Goal: Information Seeking & Learning: Learn about a topic

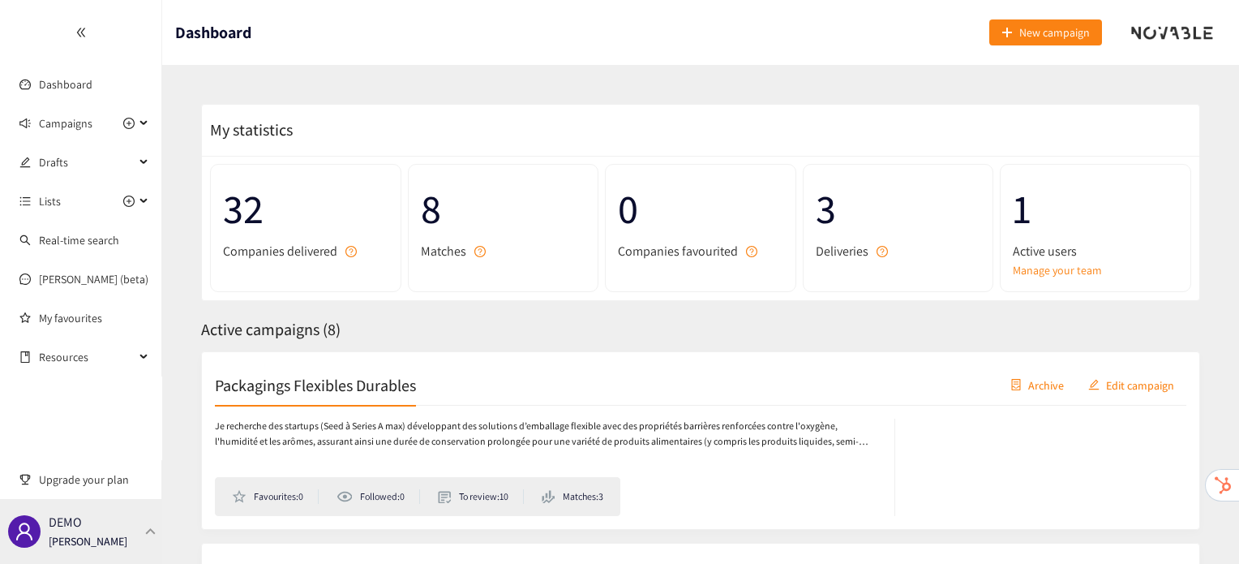
click at [133, 515] on div "DEMO [PERSON_NAME]" at bounding box center [81, 531] width 162 height 65
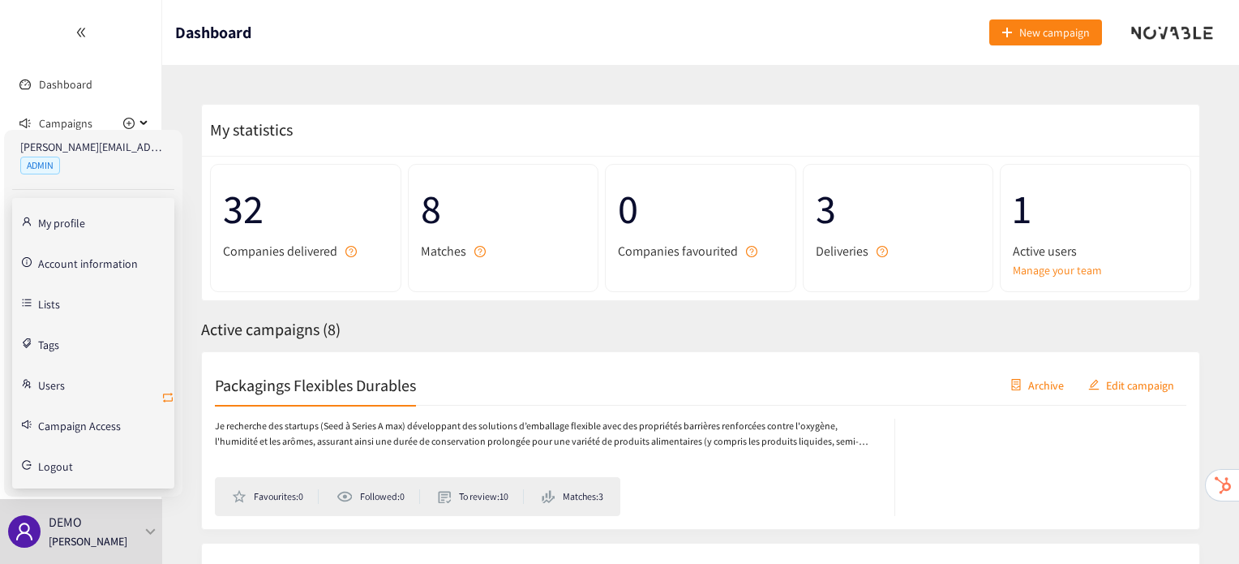
click at [164, 397] on icon "retweet" at bounding box center [167, 397] width 13 height 13
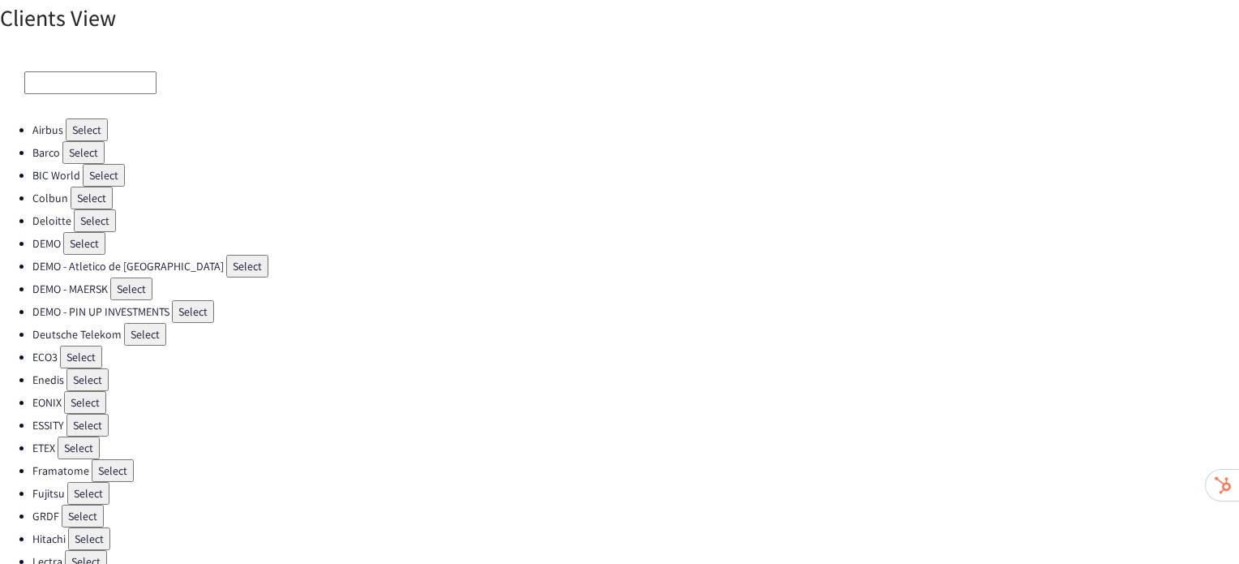
click at [91, 415] on button "Select" at bounding box center [87, 425] width 42 height 23
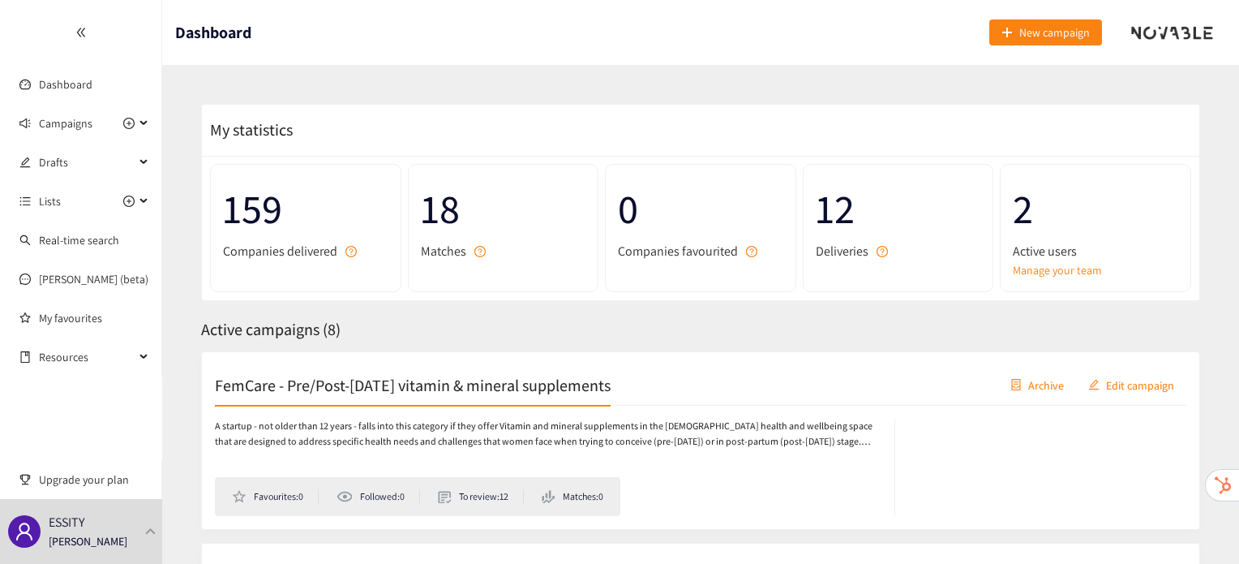
scroll to position [73, 0]
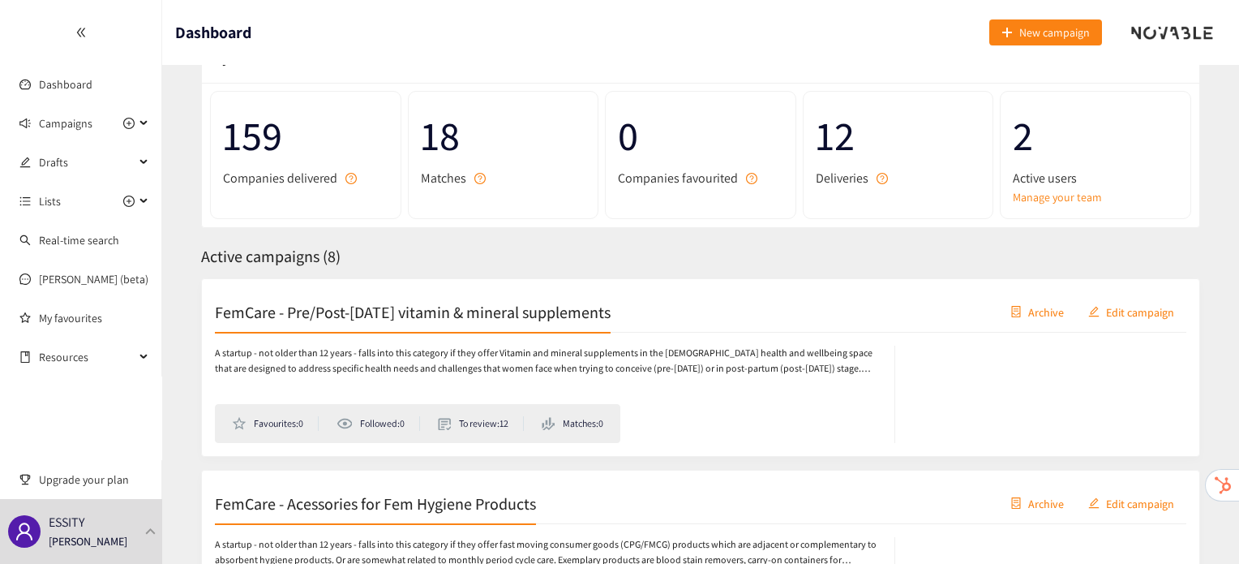
click at [405, 321] on div "FemCare - Pre/Post-[DATE] vitamin & mineral supplements Archive Edit campaign" at bounding box center [701, 312] width 972 height 41
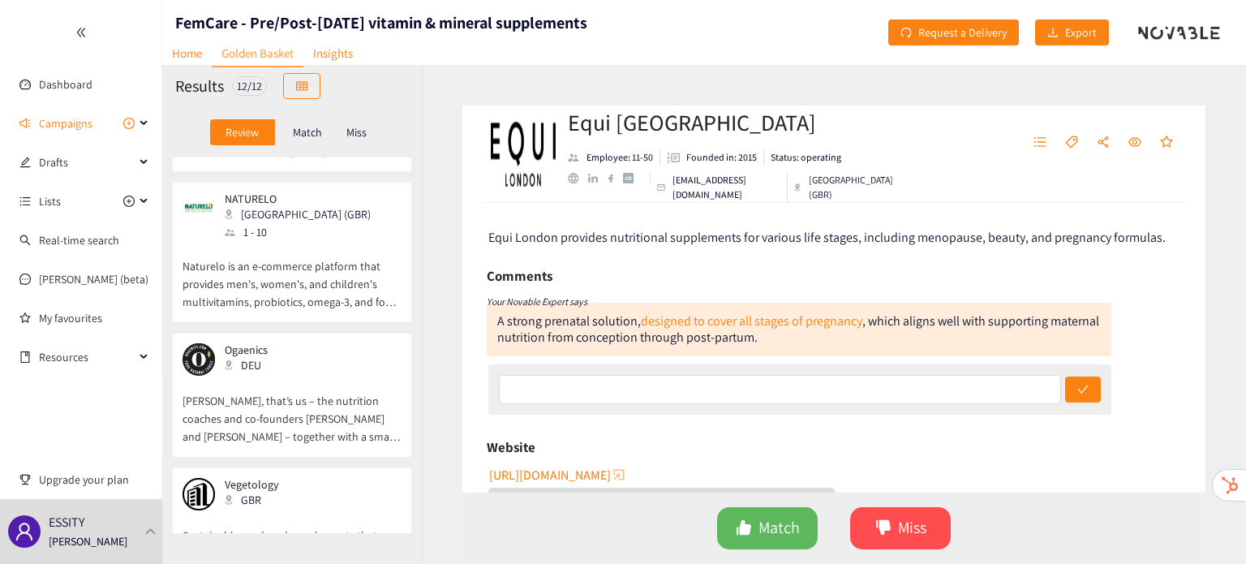
scroll to position [1211, 0]
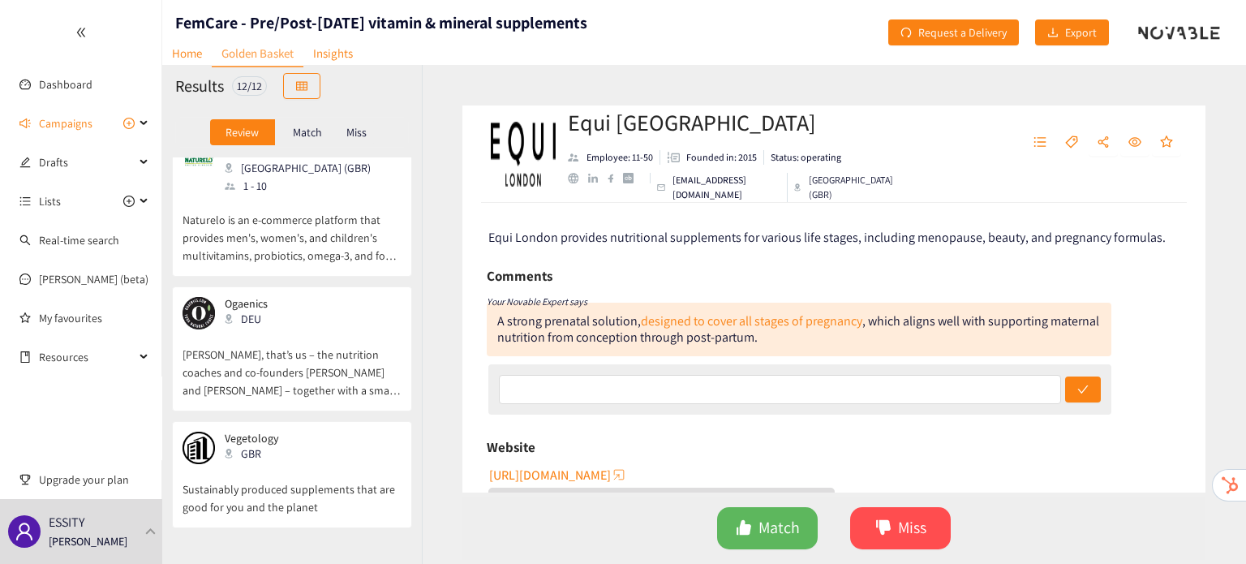
click at [267, 464] on p "Sustainably produced supplements that are good for you and the planet" at bounding box center [291, 490] width 219 height 52
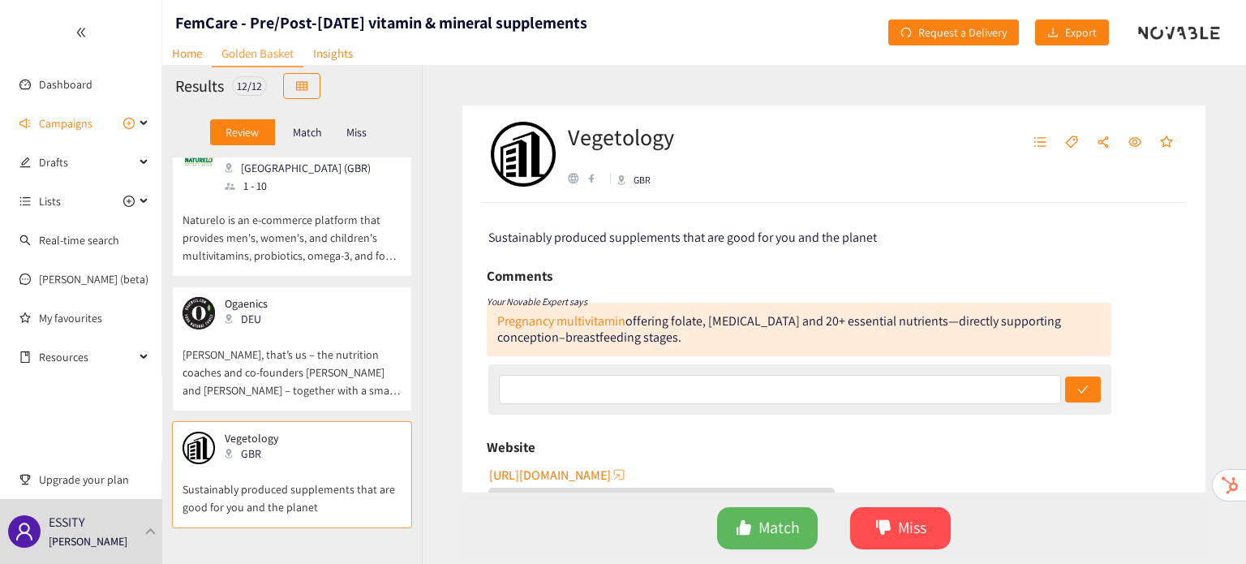
click at [574, 175] on div "website" at bounding box center [573, 178] width 11 height 11
click at [613, 327] on link "Pregnancy multivitamin" at bounding box center [561, 320] width 128 height 17
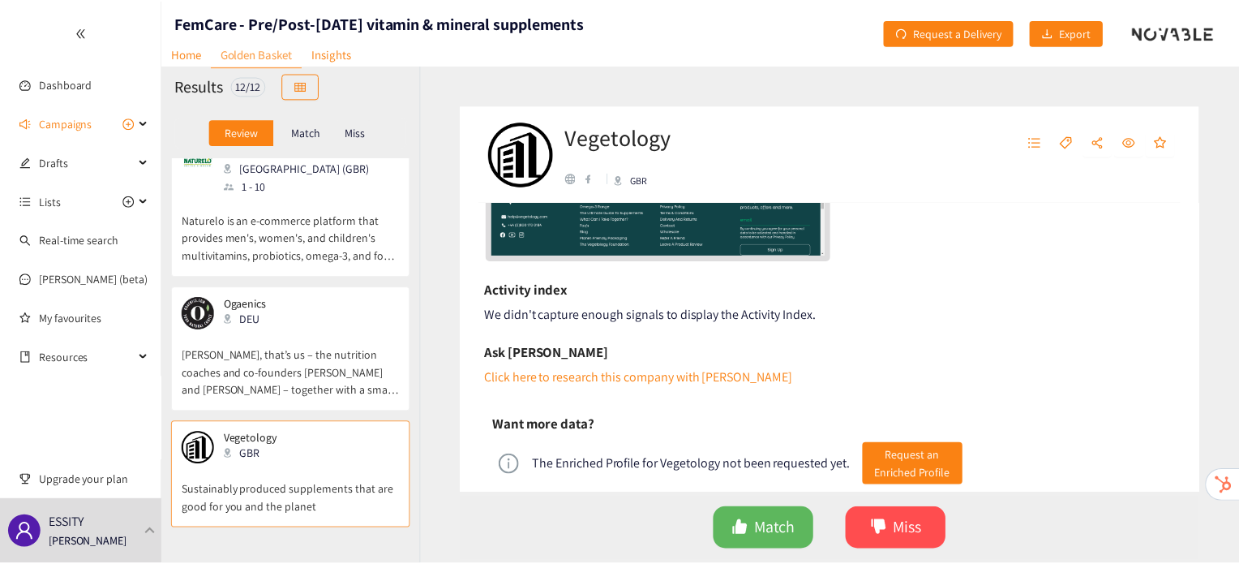
scroll to position [456, 0]
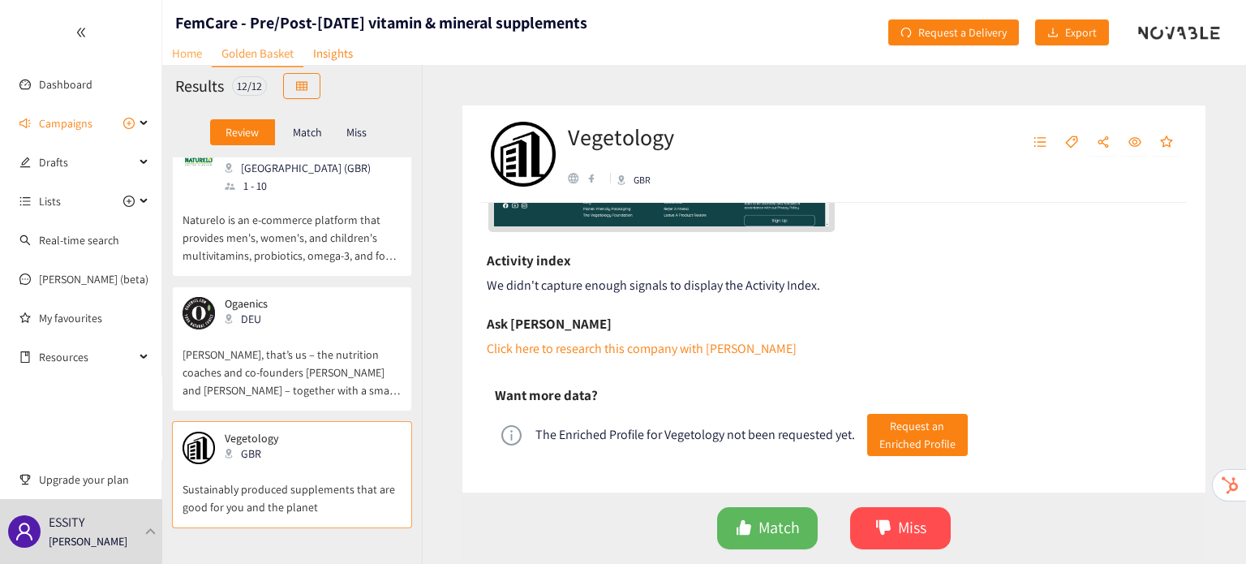
click at [195, 54] on link "Home" at bounding box center [186, 53] width 49 height 25
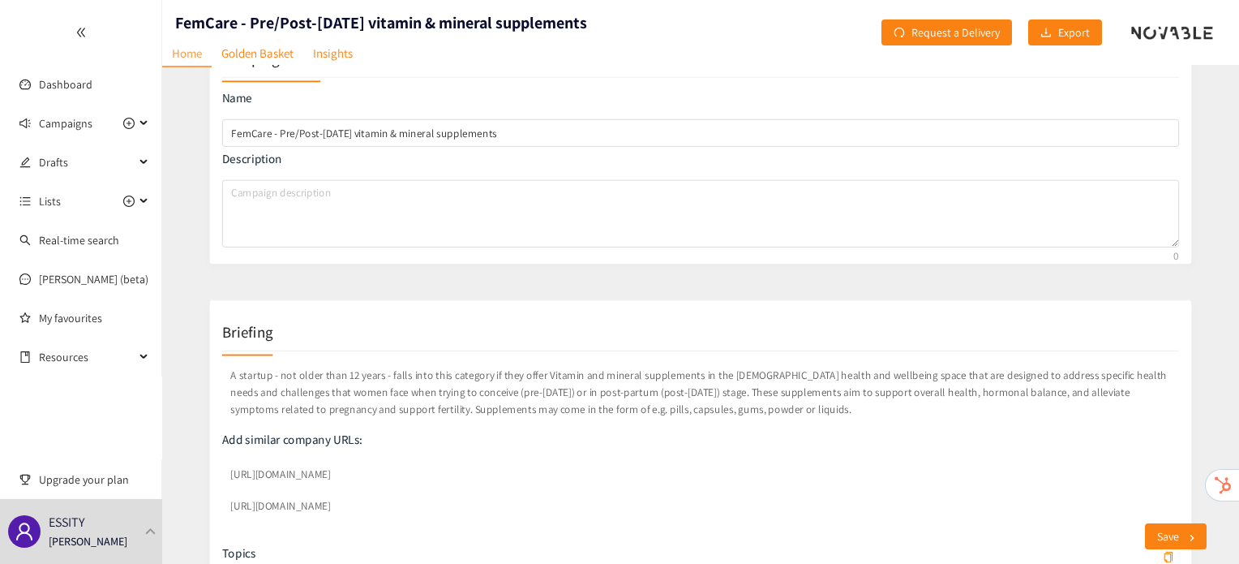
scroll to position [65, 0]
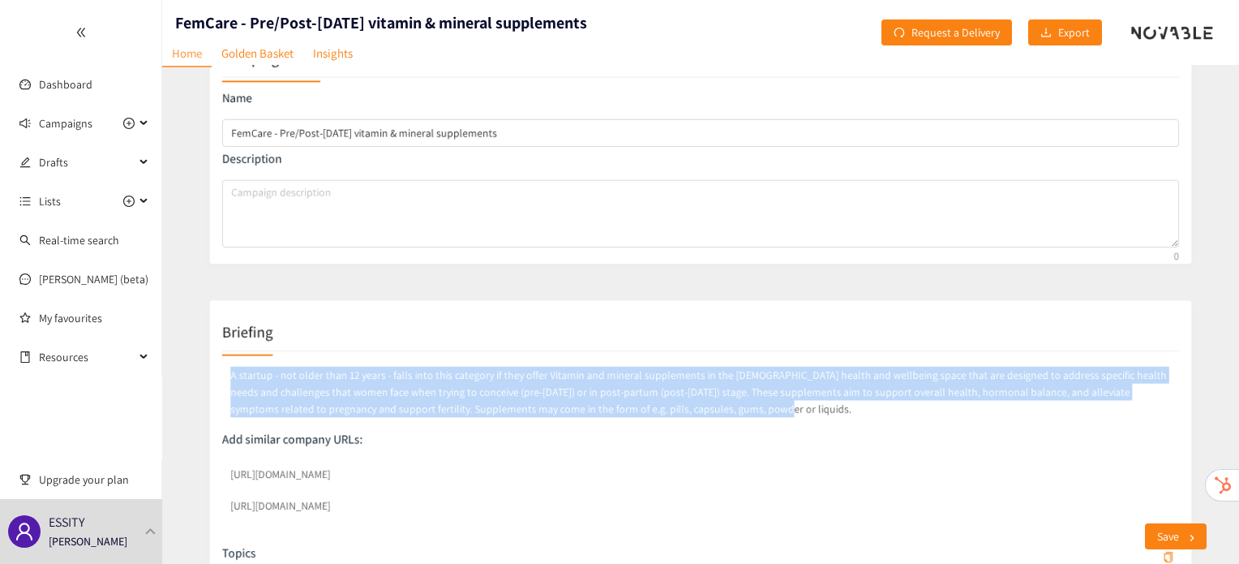
drag, startPoint x: 688, startPoint y: 407, endPoint x: 183, endPoint y: 361, distance: 507.3
copy p "A startup - not older than 12 years - falls into this category if they offer Vi…"
click at [551, 382] on p "A startup - not older than 12 years - falls into this category if they offer Vi…" at bounding box center [700, 381] width 1010 height 60
